Goal: Transaction & Acquisition: Purchase product/service

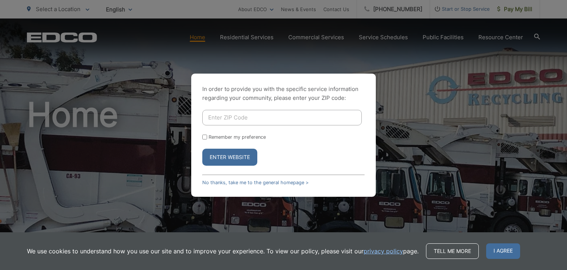
click at [233, 119] on input "Enter ZIP Code" at bounding box center [282, 118] width 160 height 16
type input "92021"
click at [205, 138] on input "Remember my preference" at bounding box center [204, 136] width 5 height 5
checkbox input "true"
click at [231, 155] on button "Enter Website" at bounding box center [229, 156] width 55 height 17
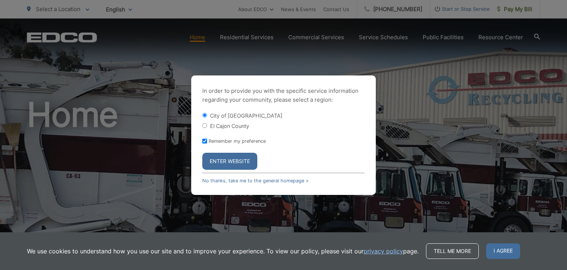
click at [205, 124] on input "El Cajon County" at bounding box center [204, 125] width 5 height 5
radio input "true"
drag, startPoint x: 231, startPoint y: 158, endPoint x: 444, endPoint y: 102, distance: 220.3
click at [444, 102] on div "In order to provide you with the specific service information regarding your co…" at bounding box center [283, 135] width 567 height 270
click at [204, 115] on input "City of [GEOGRAPHIC_DATA]" at bounding box center [204, 115] width 5 height 5
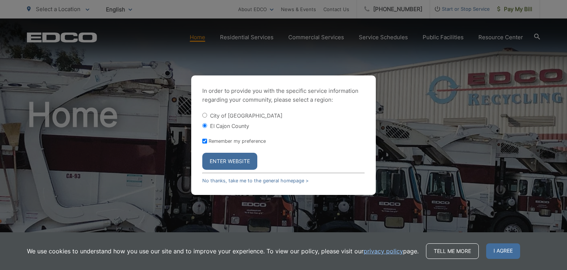
radio input "true"
click at [233, 159] on button "Enter Website" at bounding box center [229, 161] width 55 height 17
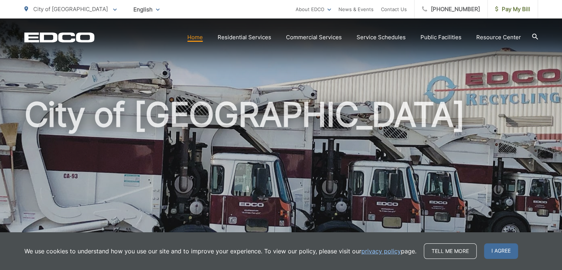
click at [339, 59] on div "City of [GEOGRAPHIC_DATA]" at bounding box center [280, 170] width 513 height 305
click at [201, 38] on link "Home" at bounding box center [195, 37] width 16 height 9
click at [522, 11] on span "Pay My Bill" at bounding box center [512, 9] width 35 height 9
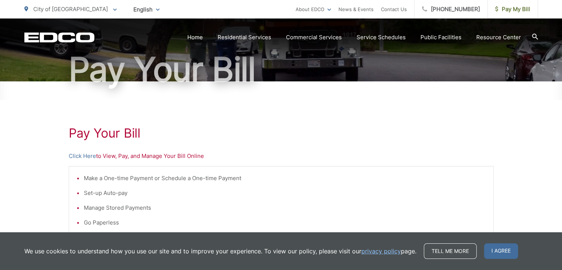
scroll to position [66, 0]
click at [88, 155] on link "Click Here" at bounding box center [82, 156] width 27 height 9
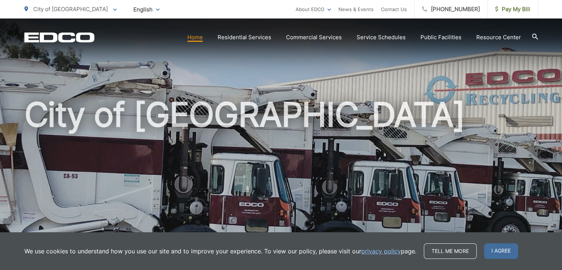
click at [113, 9] on icon at bounding box center [115, 9] width 4 height 3
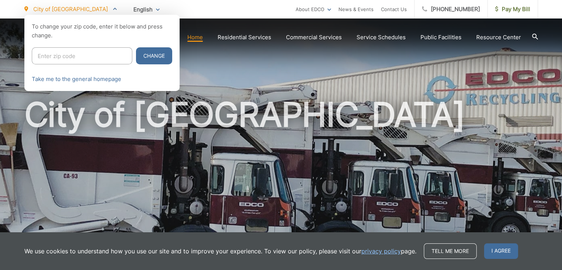
click at [68, 52] on input "Enter zip code" at bounding box center [82, 55] width 100 height 17
type input "92021"
click at [150, 54] on button "Change" at bounding box center [154, 55] width 36 height 17
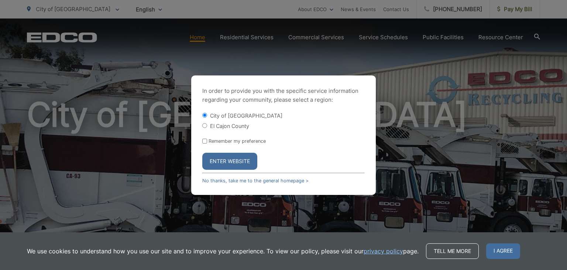
click at [150, 54] on div "In order to provide you with the specific service information regarding your co…" at bounding box center [283, 135] width 567 height 270
click at [203, 124] on input "El Cajon County" at bounding box center [204, 125] width 5 height 5
radio input "true"
click at [227, 161] on button "Enter Website" at bounding box center [229, 161] width 55 height 17
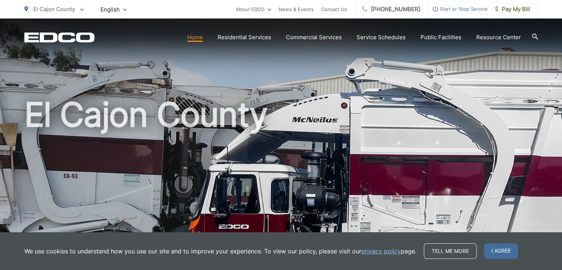
click at [377, 194] on h1 "El Cajon County" at bounding box center [280, 213] width 513 height 234
click at [444, 174] on h1 "El Cajon County" at bounding box center [280, 213] width 513 height 234
click at [201, 42] on section "Home Residential Services Curbside Pickup Recycling Organic Recycling Trash Hou…" at bounding box center [316, 37] width 443 height 14
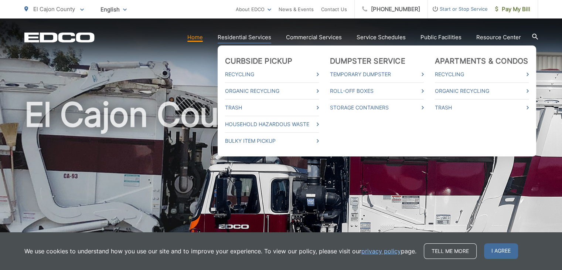
click at [249, 35] on link "Residential Services" at bounding box center [245, 37] width 54 height 9
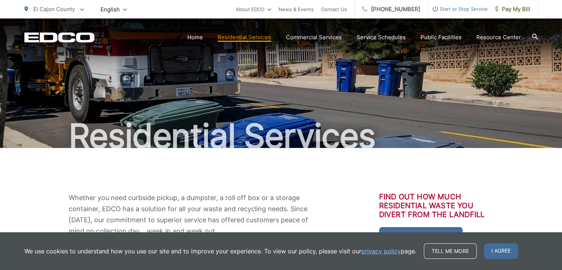
click at [340, 191] on div "Whether you need curbside pickup, a dumpster, a roll off box or a storage conta…" at bounding box center [280, 240] width 513 height 185
click at [505, 250] on span "I agree" at bounding box center [501, 251] width 34 height 16
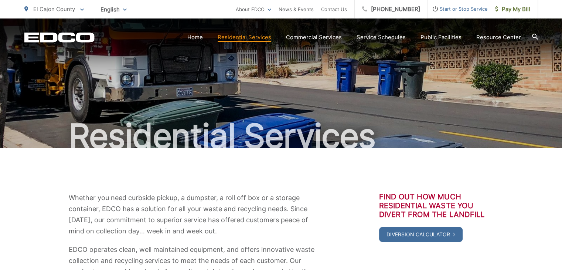
click at [526, 216] on div "Whether you need curbside pickup, a dumpster, a roll off box or a storage conta…" at bounding box center [280, 240] width 513 height 96
click at [510, 12] on span "Pay My Bill" at bounding box center [512, 9] width 35 height 9
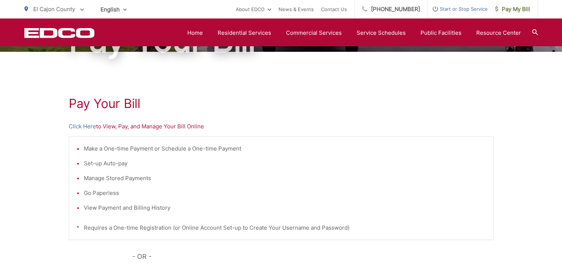
scroll to position [96, 0]
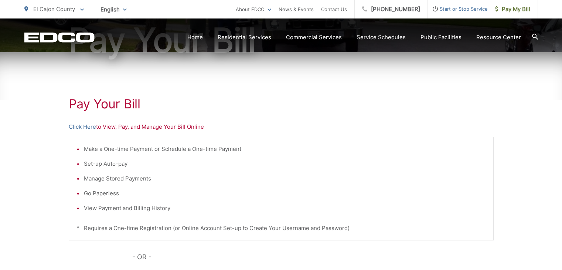
click at [111, 127] on p "Click Here to View, Pay, and Manage Your Bill Online" at bounding box center [281, 126] width 425 height 9
click at [88, 126] on link "Click Here" at bounding box center [82, 126] width 27 height 9
click at [512, 8] on span "Pay My Bill" at bounding box center [512, 9] width 35 height 9
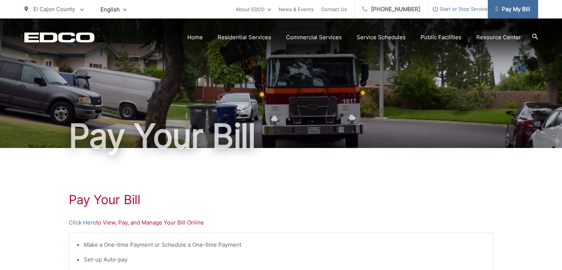
click at [508, 11] on span "Pay My Bill" at bounding box center [512, 9] width 35 height 9
click at [507, 11] on span "Pay My Bill" at bounding box center [512, 9] width 35 height 9
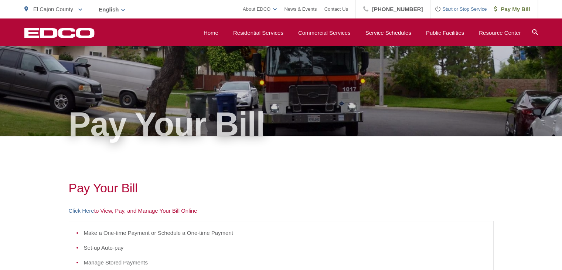
scroll to position [11, 0]
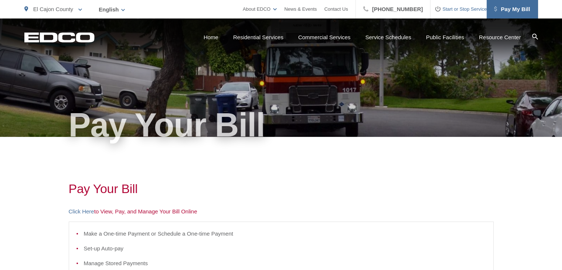
click at [525, 7] on span "Pay My Bill" at bounding box center [512, 9] width 36 height 9
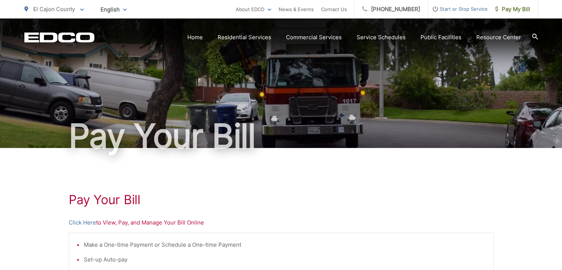
click at [198, 220] on p "Click Here to View, Pay, and Manage Your Bill Online" at bounding box center [281, 222] width 425 height 9
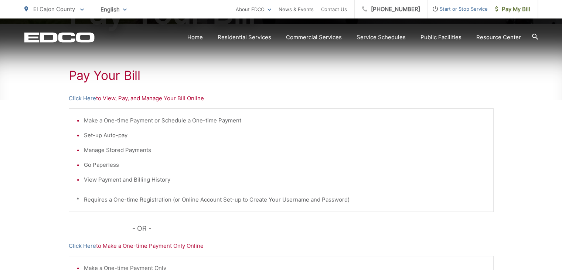
scroll to position [133, 0]
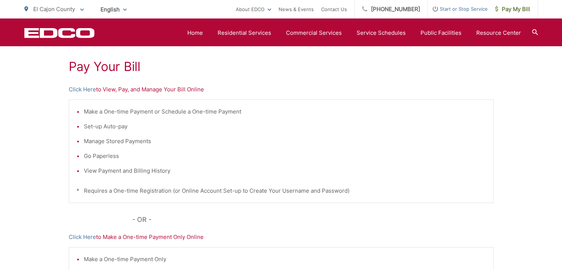
click at [254, 220] on p "- OR -" at bounding box center [312, 219] width 361 height 11
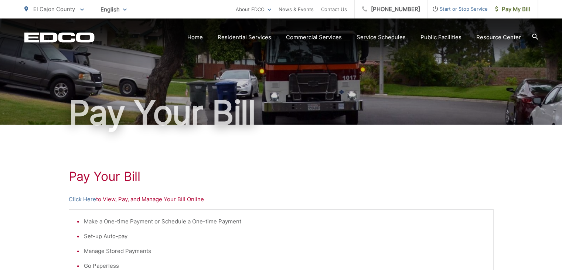
scroll to position [22, 0]
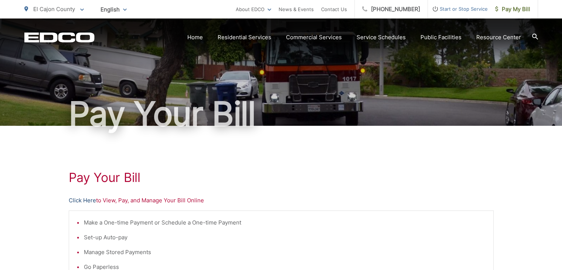
click at [86, 197] on link "Click Here" at bounding box center [82, 200] width 27 height 9
click at [520, 8] on span "Pay My Bill" at bounding box center [512, 9] width 35 height 9
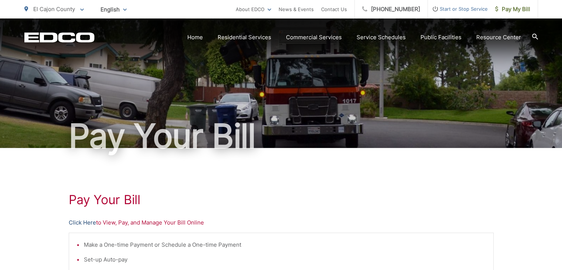
click at [86, 220] on link "Click Here" at bounding box center [82, 222] width 27 height 9
click at [464, 226] on p "Click Here to View, Pay, and Manage Your Bill Online" at bounding box center [281, 222] width 425 height 9
